Goal: Information Seeking & Learning: Learn about a topic

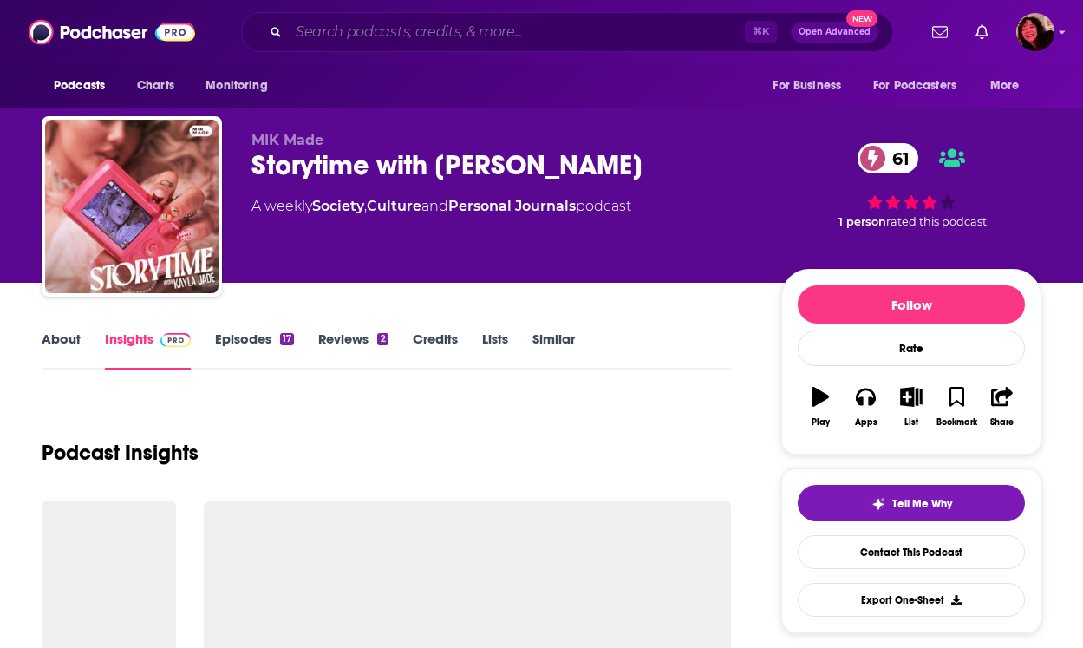
click at [629, 38] on input "Search podcasts, credits, & more..." at bounding box center [517, 32] width 456 height 28
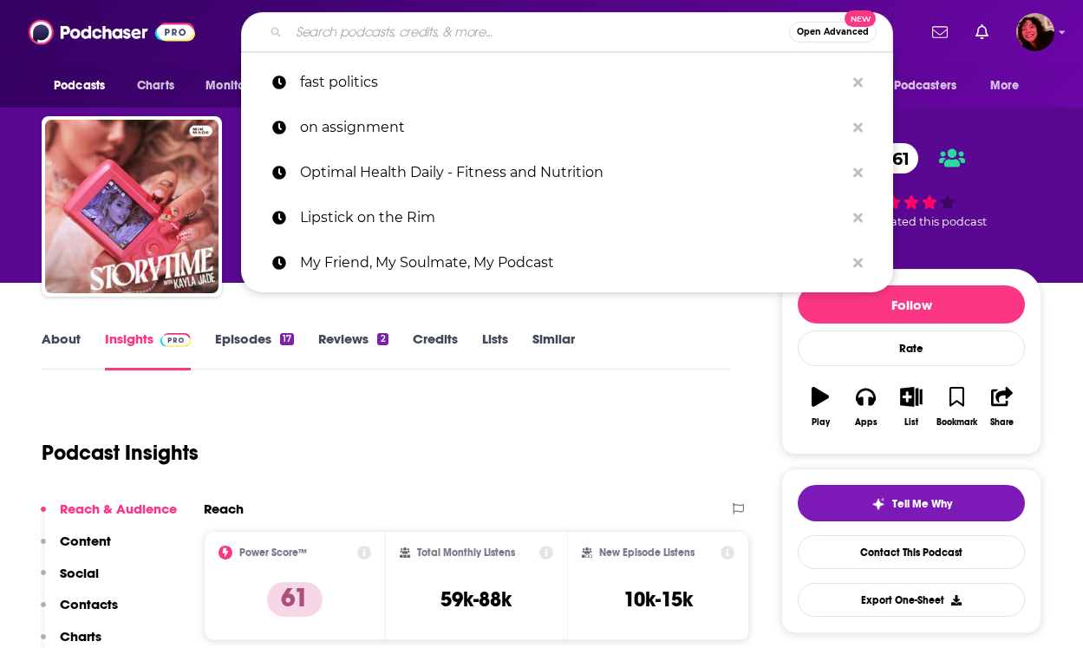
paste input "Fox Hunter"
type input "Fox Hunter"
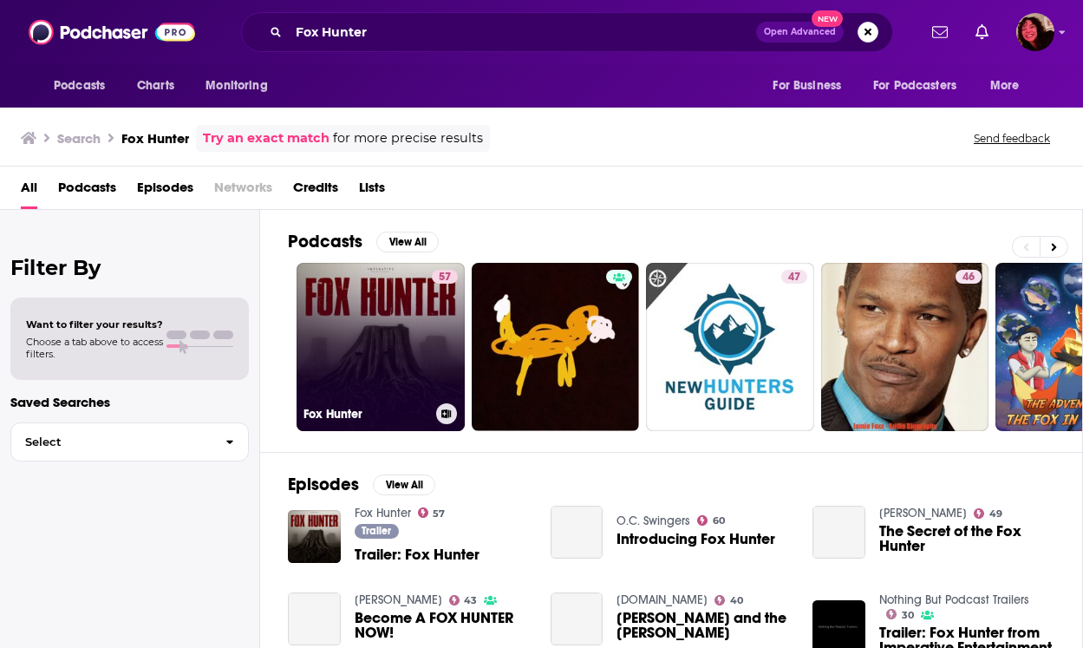
click at [397, 315] on link "57 Fox Hunter" at bounding box center [381, 347] width 168 height 168
